Goal: Transaction & Acquisition: Purchase product/service

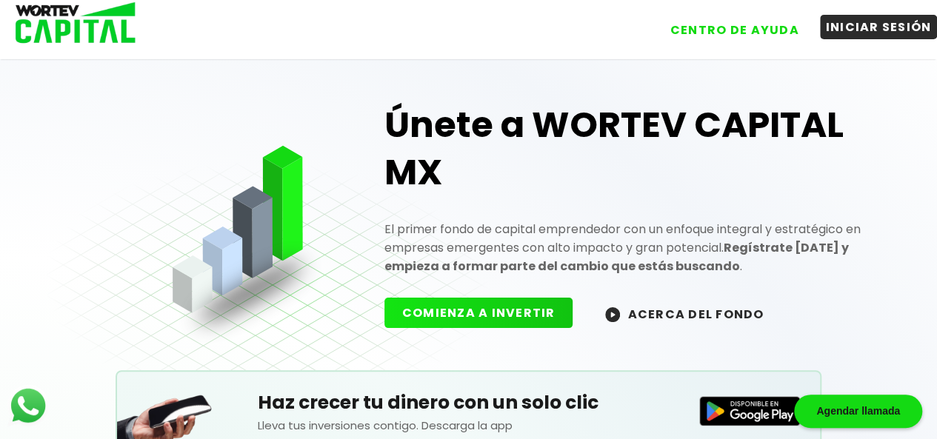
click at [873, 21] on button "INICIAR SESIÓN" at bounding box center [879, 27] width 118 height 24
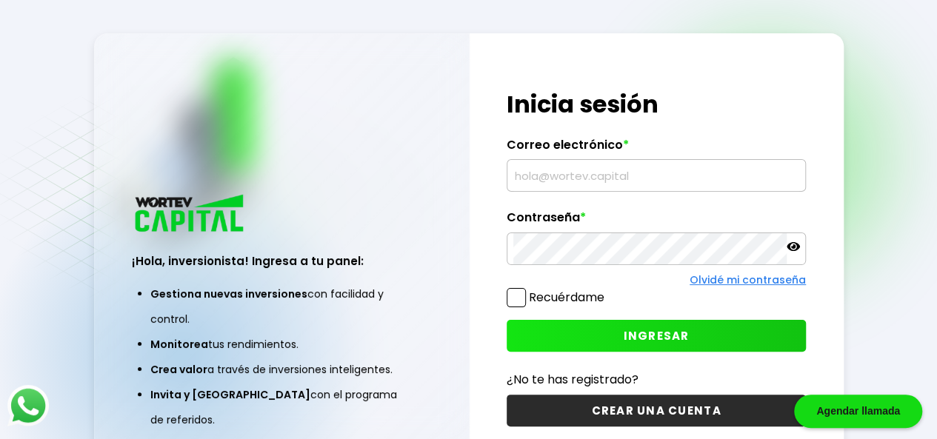
click at [544, 185] on input "text" at bounding box center [657, 175] width 286 height 31
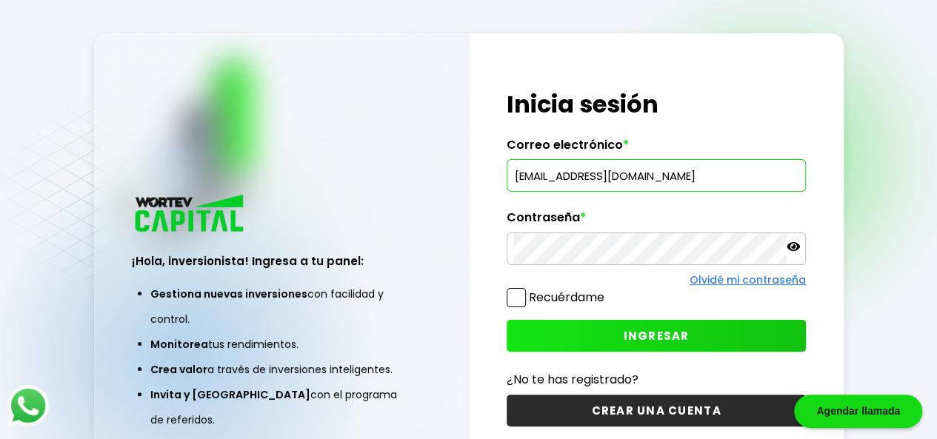
type input "[EMAIL_ADDRESS][DOMAIN_NAME]"
click at [676, 331] on span "INGRESAR" at bounding box center [657, 336] width 66 height 16
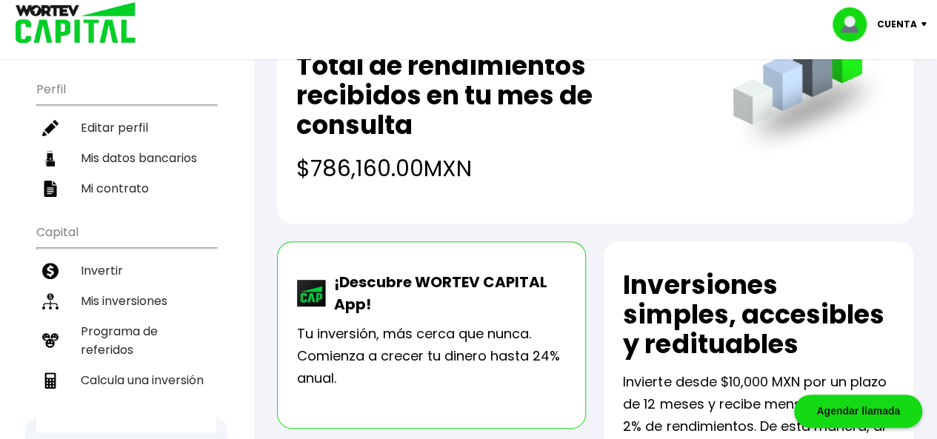
scroll to position [222, 0]
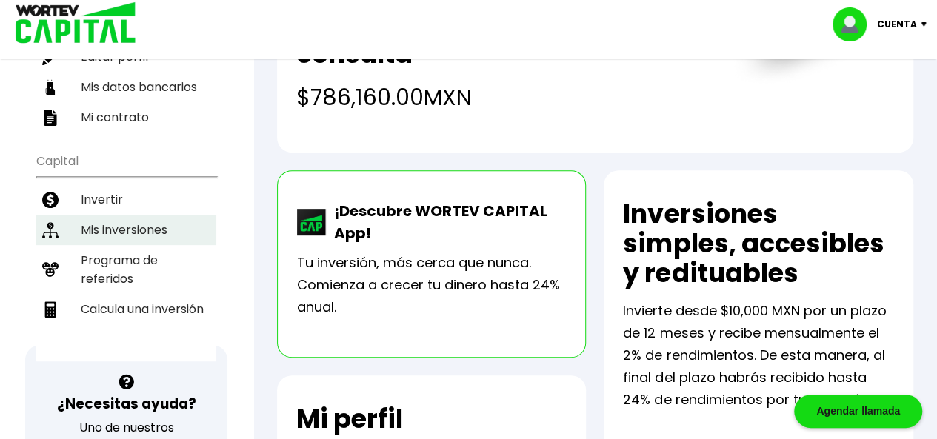
click at [101, 216] on li "Mis inversiones" at bounding box center [126, 230] width 180 height 30
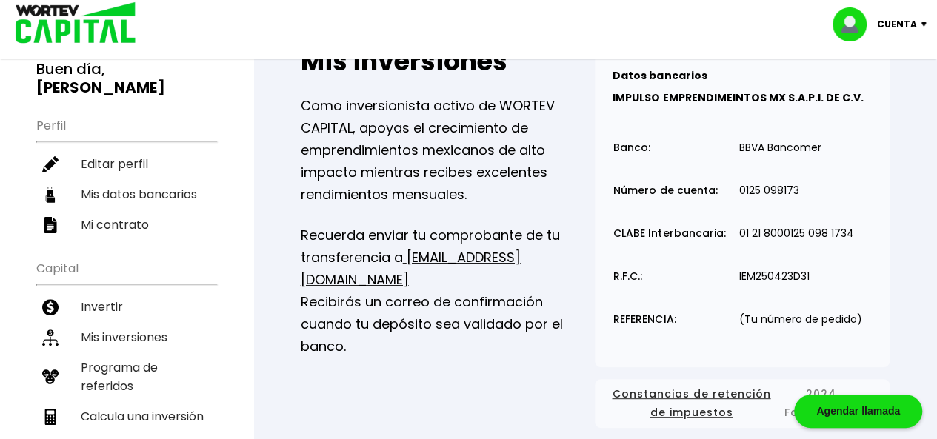
scroll to position [148, 0]
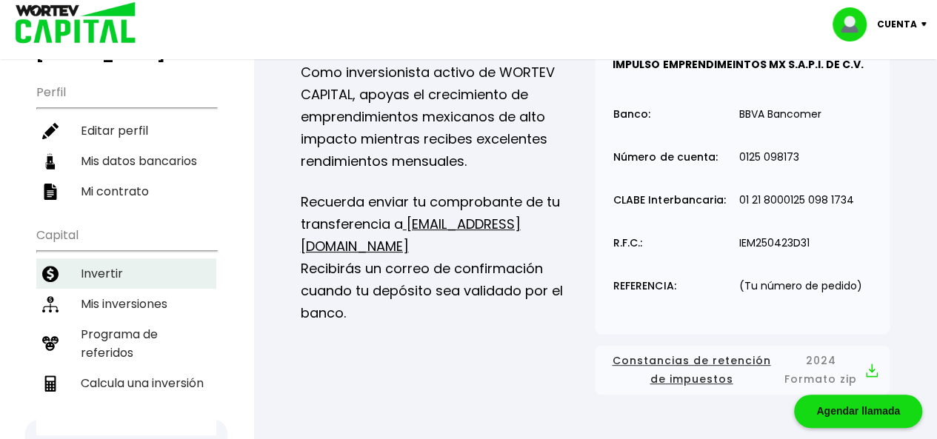
click at [97, 268] on li "Invertir" at bounding box center [126, 274] width 180 height 30
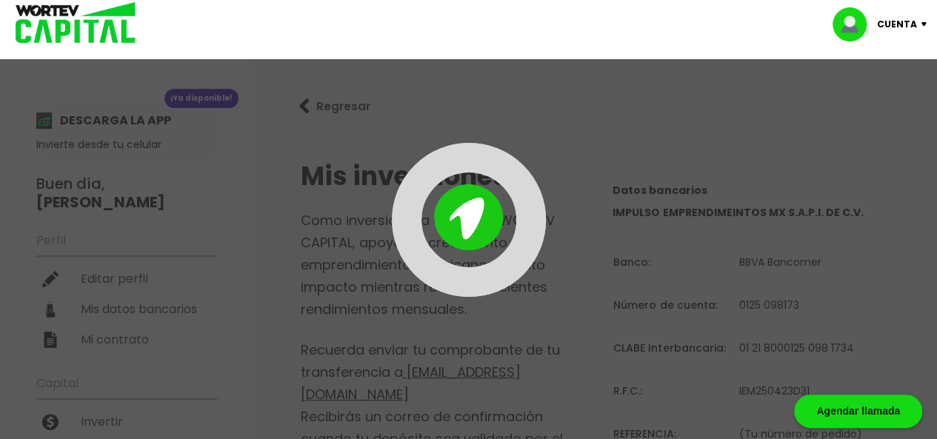
scroll to position [148, 0]
